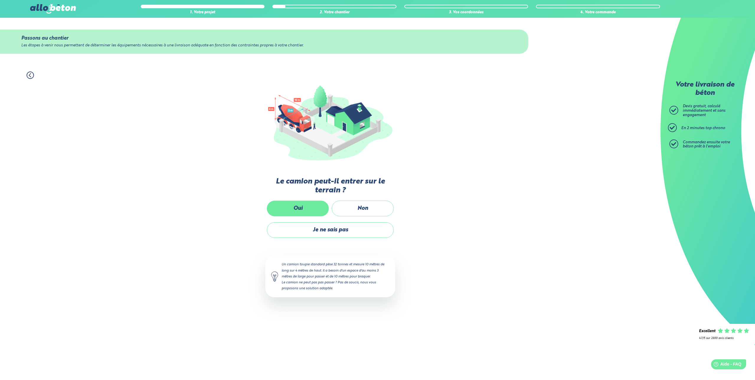
click at [308, 204] on label "Oui" at bounding box center [298, 208] width 62 height 16
click at [0, 0] on input "Oui" at bounding box center [0, 0] width 0 height 0
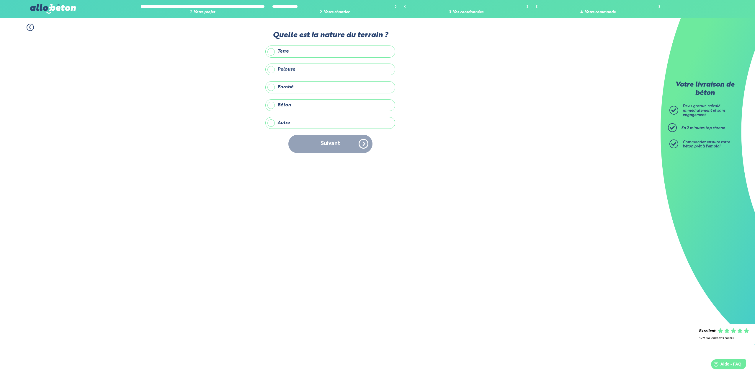
click at [305, 70] on label "Pelouse" at bounding box center [330, 69] width 130 height 12
click at [0, 0] on input "Pelouse" at bounding box center [0, 0] width 0 height 0
click at [347, 146] on button "Suivant" at bounding box center [330, 144] width 84 height 18
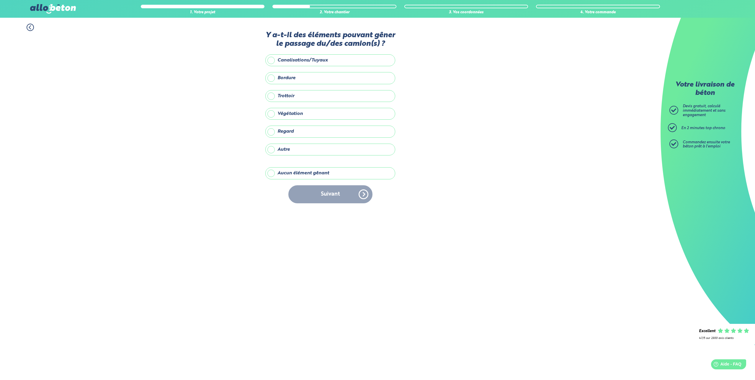
click at [315, 148] on label "Autre" at bounding box center [330, 149] width 130 height 12
click at [0, 0] on input "Autre" at bounding box center [0, 0] width 0 height 0
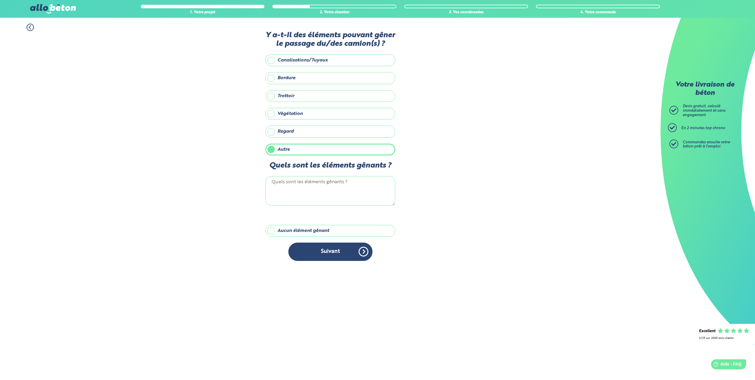
click at [344, 190] on textarea "Quels sont les éléments gênants ?" at bounding box center [330, 191] width 130 height 30
click at [278, 182] on textarea "accee" at bounding box center [330, 191] width 130 height 30
click at [379, 189] on textarea "accee" at bounding box center [330, 191] width 130 height 30
drag, startPoint x: 300, startPoint y: 182, endPoint x: 272, endPoint y: 184, distance: 28.4
click at [272, 184] on textarea "accee" at bounding box center [330, 191] width 130 height 30
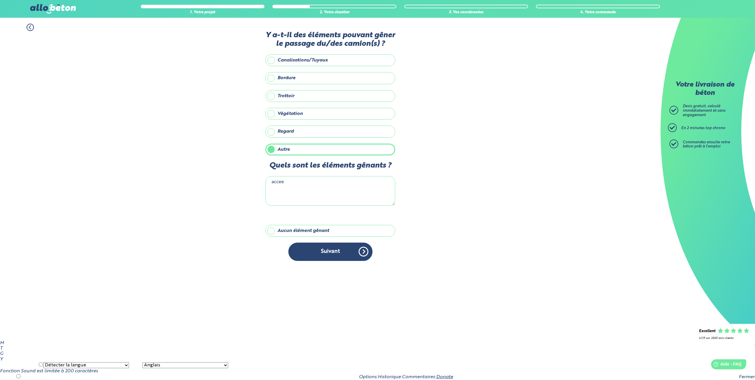
click at [293, 187] on textarea "accee" at bounding box center [330, 191] width 130 height 30
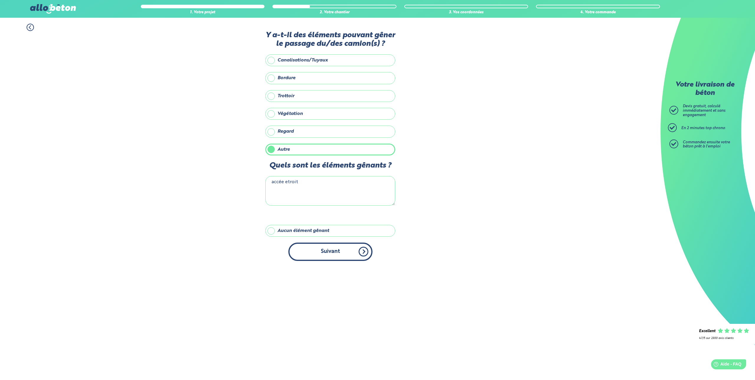
type textarea "accée etroit"
click at [313, 249] on button "Suivant" at bounding box center [330, 251] width 84 height 18
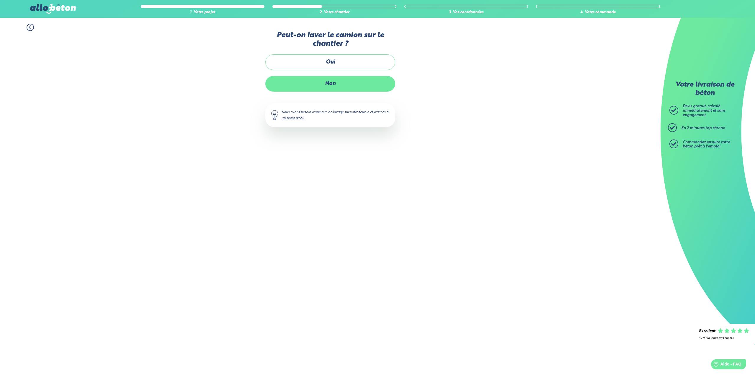
click at [340, 83] on label "Non" at bounding box center [330, 84] width 130 height 16
click at [0, 0] on input "Non" at bounding box center [0, 0] width 0 height 0
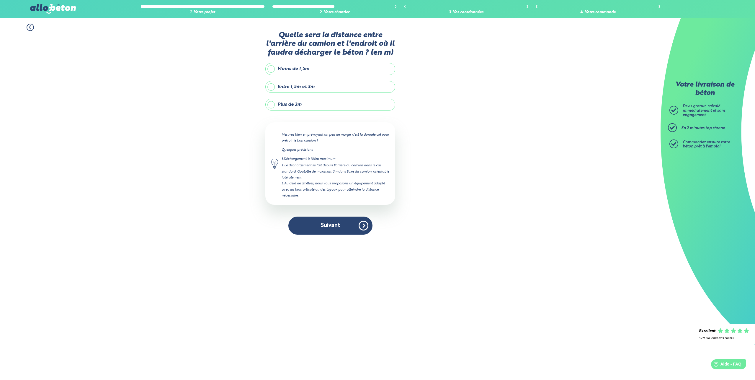
click at [357, 88] on label "Entre 1,5m et 3m" at bounding box center [330, 87] width 130 height 12
click at [0, 0] on input "Entre 1,5m et 3m" at bounding box center [0, 0] width 0 height 0
click at [316, 225] on button "Suivant" at bounding box center [330, 225] width 84 height 18
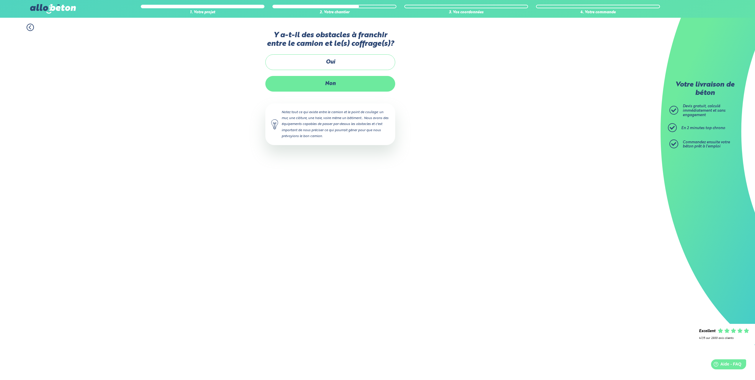
click at [336, 84] on label "Non" at bounding box center [330, 84] width 130 height 16
click at [0, 0] on input "Non" at bounding box center [0, 0] width 0 height 0
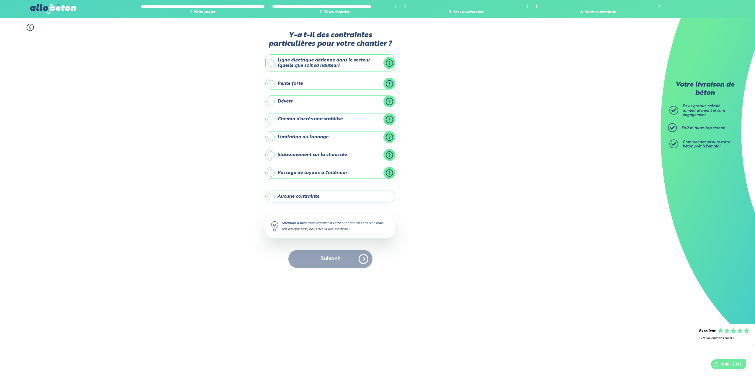
click at [280, 63] on label "Ligne électrique aérienne dans le secteur (quelle que soit sa hauteur)" at bounding box center [330, 62] width 130 height 17
click at [0, 0] on input "Ligne électrique aérienne dans le secteur (quelle que soit sa hauteur)" at bounding box center [0, 0] width 0 height 0
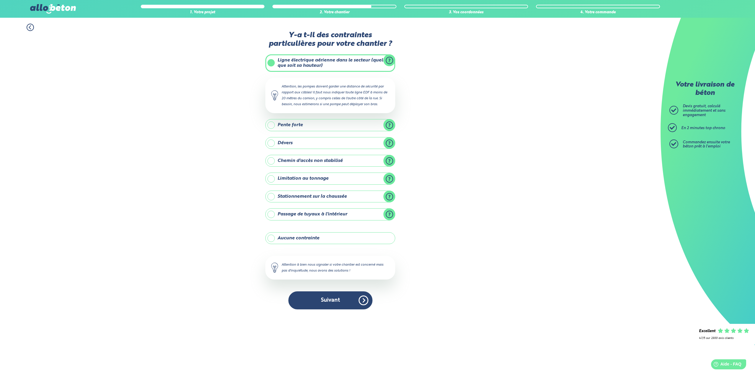
click at [312, 159] on label "Chemin d'accès non stabilisé" at bounding box center [330, 161] width 130 height 12
click at [0, 0] on input "Chemin d'accès non stabilisé" at bounding box center [0, 0] width 0 height 0
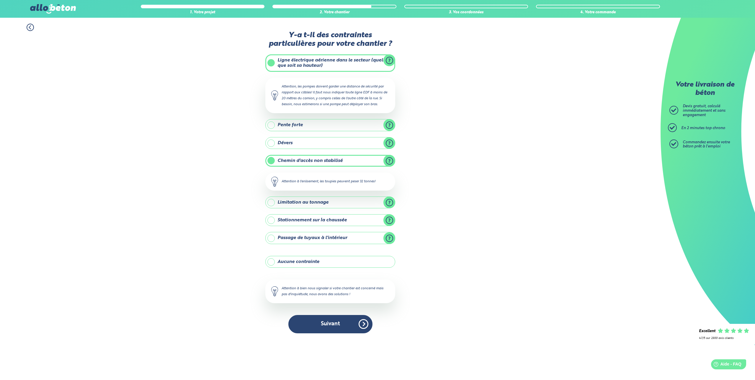
click at [343, 325] on button "Suivant" at bounding box center [330, 324] width 84 height 18
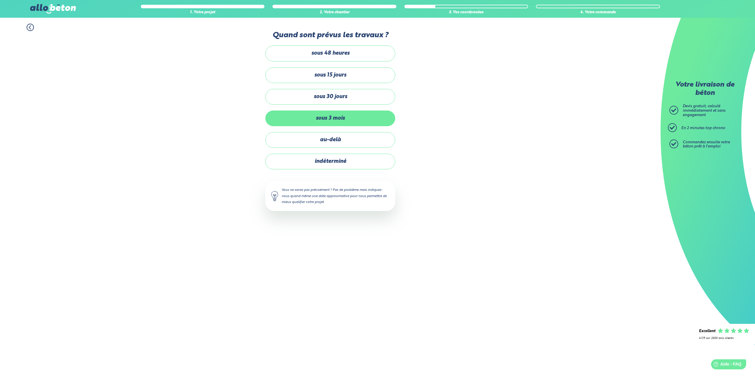
click at [351, 116] on label "sous 3 mois" at bounding box center [330, 118] width 130 height 16
click at [0, 0] on input "sous 3 mois" at bounding box center [0, 0] width 0 height 0
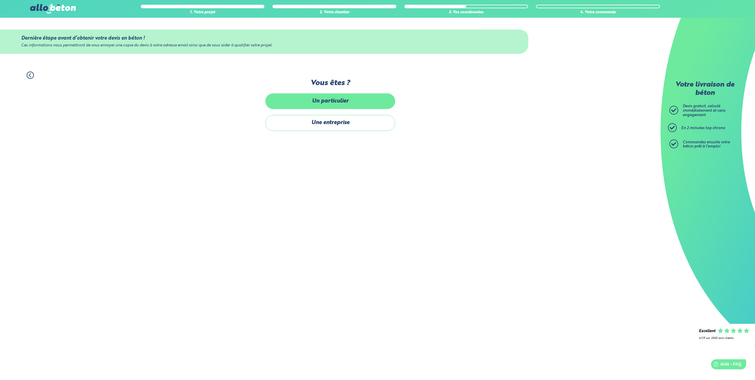
click at [341, 103] on label "Un particulier" at bounding box center [330, 101] width 130 height 16
click at [0, 0] on input "Un particulier" at bounding box center [0, 0] width 0 height 0
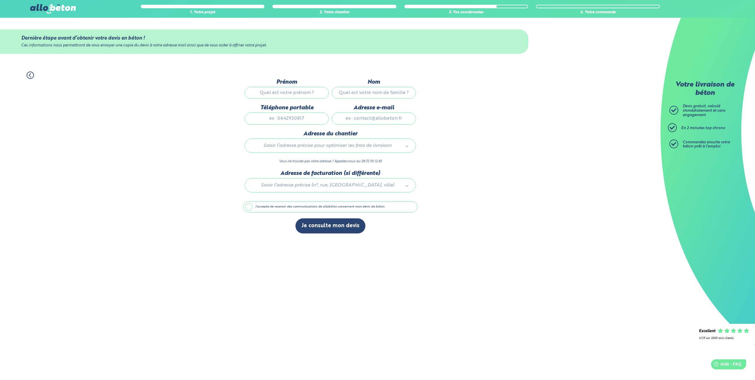
click at [292, 95] on input "Prénom" at bounding box center [287, 93] width 84 height 12
type input "[PERSON_NAME]"
type input "0663702549"
click at [367, 124] on input "Adresse e-mail" at bounding box center [374, 118] width 84 height 12
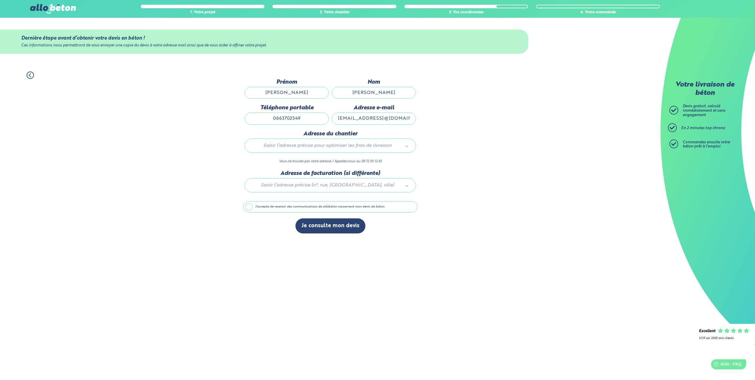
scroll to position [0, 16]
drag, startPoint x: 369, startPoint y: 124, endPoint x: 420, endPoint y: 128, distance: 50.6
click at [416, 124] on input "[EMAIL_ADDRESS]@[DOMAIN_NAME]" at bounding box center [374, 118] width 84 height 12
type input "[EMAIL_ADDRESS][DOMAIN_NAME]"
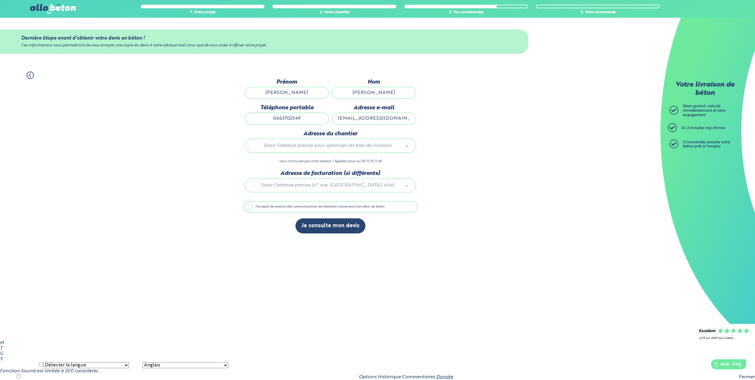
click at [354, 143] on div "Saisir l’adresse précise pour optimiser les frais de livraison" at bounding box center [330, 145] width 171 height 14
click at [401, 148] on body "09 72 55 12 83 Conseils et Appel Gratuits nos produits le béton prêt à l'emploi…" at bounding box center [377, 190] width 755 height 380
click at [397, 147] on body "09 72 55 12 83 Conseils et Appel Gratuits nos produits le béton prêt à l'emploi…" at bounding box center [377, 190] width 755 height 380
click at [297, 149] on body "09 72 55 12 83 Conseils et Appel Gratuits nos produits le béton prêt à l'emploi…" at bounding box center [377, 190] width 755 height 380
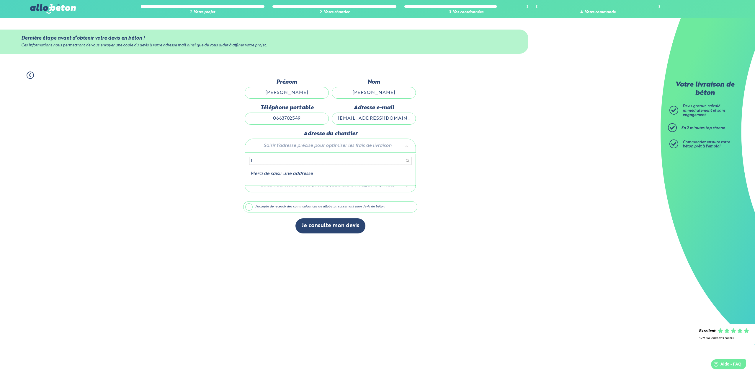
click at [259, 163] on input "1" at bounding box center [330, 161] width 162 height 8
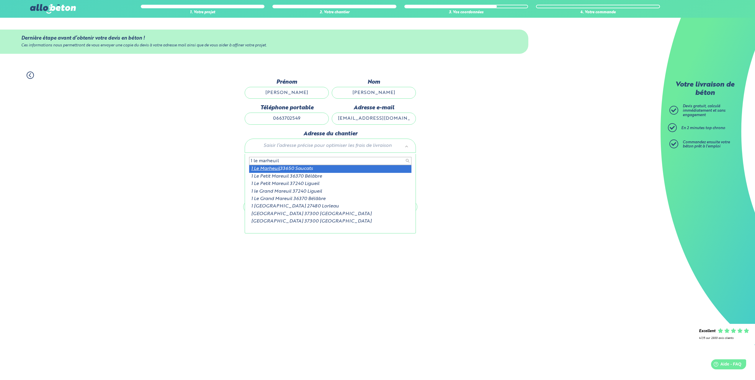
type input "1 le marheuil"
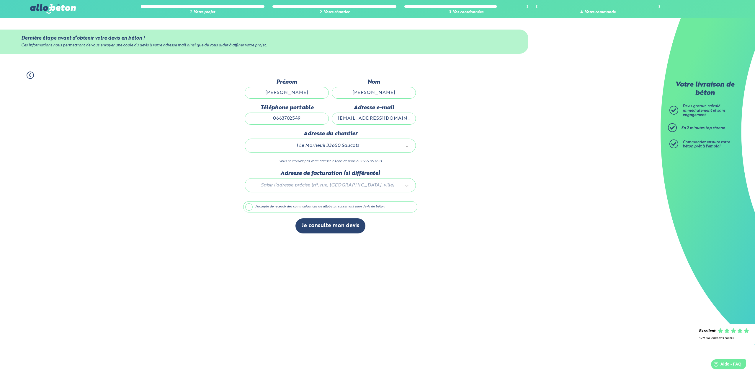
click at [318, 187] on div at bounding box center [330, 184] width 174 height 28
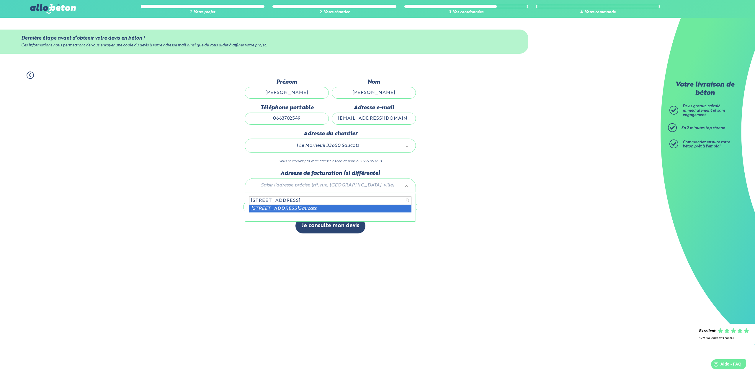
type input "[STREET_ADDRESS]"
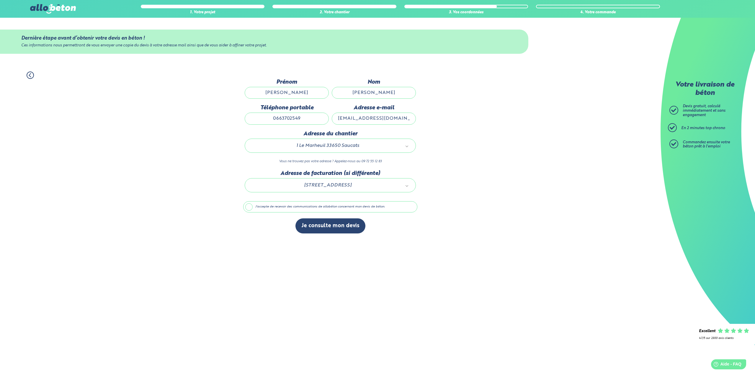
click at [255, 212] on label "J'accepte de recevoir des communications de allobéton concernant mon devis de b…" at bounding box center [330, 206] width 174 height 11
click at [0, 0] on input "J'accepte de recevoir des communications de allobéton concernant mon devis de b…" at bounding box center [0, 0] width 0 height 0
click at [336, 230] on button "Je consulte mon devis" at bounding box center [330, 225] width 70 height 15
